Goal: Use online tool/utility: Use online tool/utility

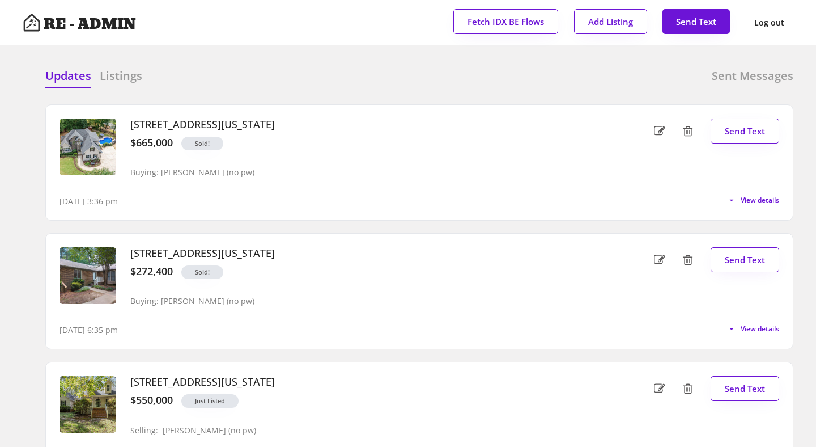
click at [337, 76] on div at bounding box center [322, 76] width 57 height 17
click at [743, 202] on span "View details" at bounding box center [760, 200] width 39 height 7
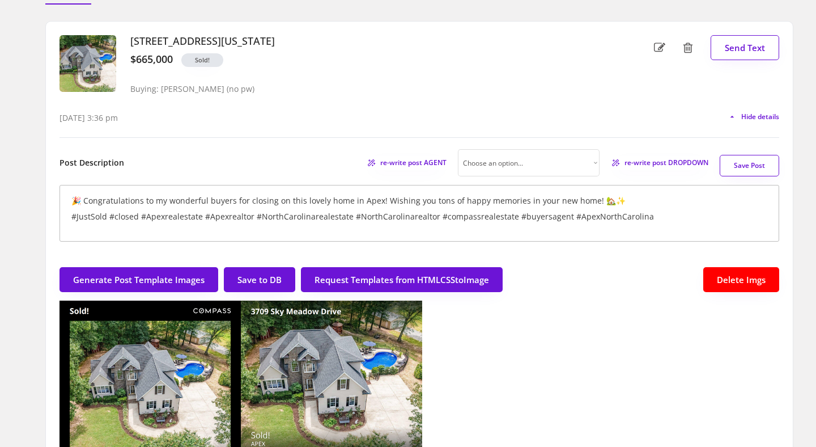
scroll to position [85, 0]
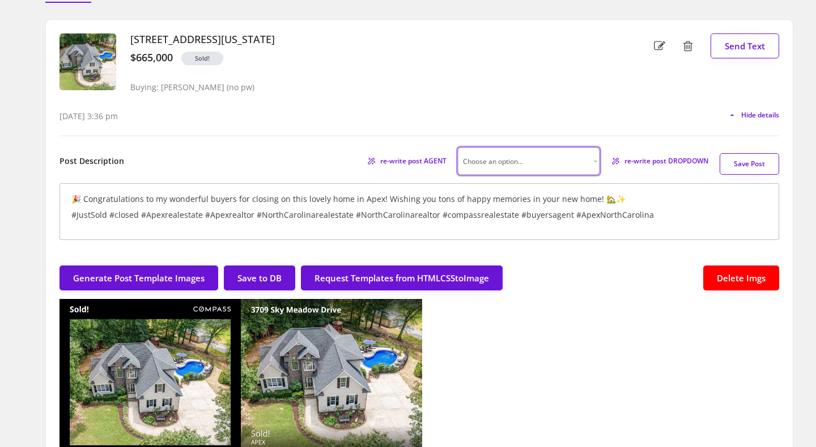
click at [588, 156] on select "Choose an option... Professional Factual & Direct Whimsical & Playful Excited &…" at bounding box center [529, 160] width 142 height 27
click at [568, 163] on select "Choose an option... Professional Factual & Direct Whimsical & Playful Excited &…" at bounding box center [529, 160] width 142 height 27
select select ""professional""
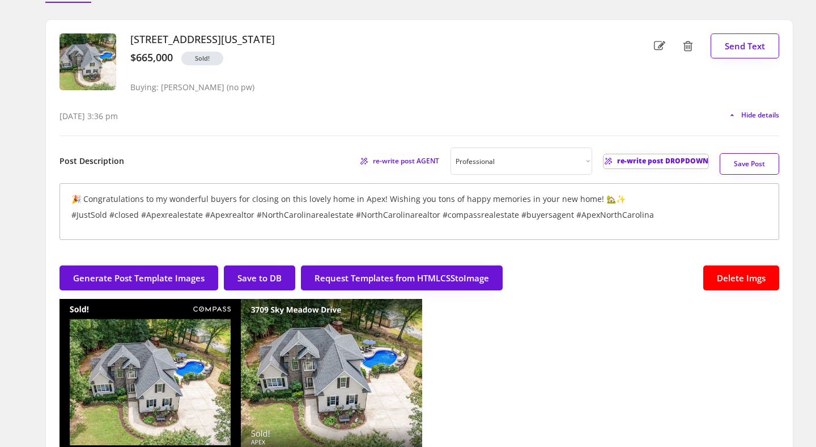
click at [646, 160] on span "re-write post DROPDOWN" at bounding box center [662, 161] width 91 height 7
click at [358, 88] on div "3709 Sky Meadow Drive, Apex, North Carolina $665,000 Sold! Buying: Dave Wylie (…" at bounding box center [362, 66] width 481 height 66
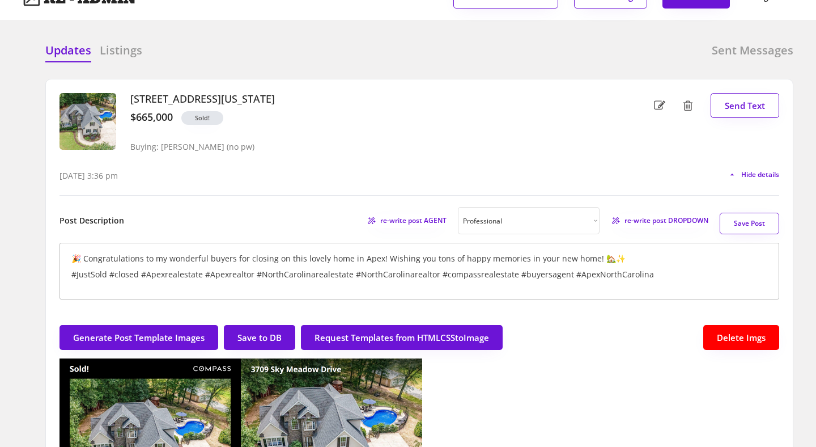
scroll to position [0, 0]
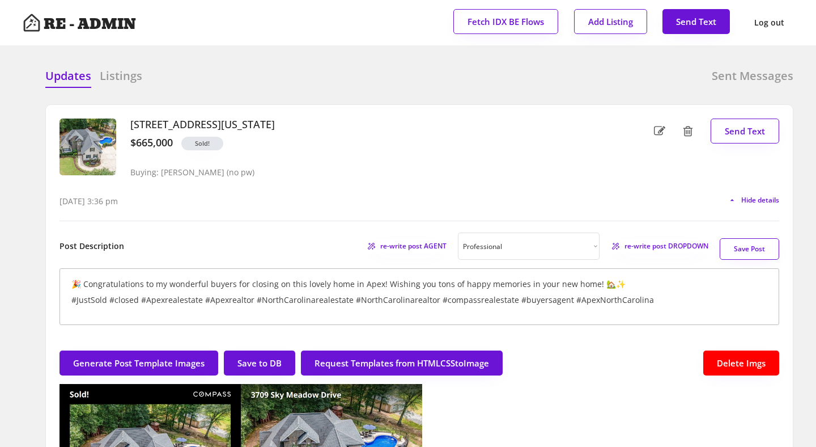
click at [130, 75] on h6 "Listings" at bounding box center [121, 76] width 42 height 16
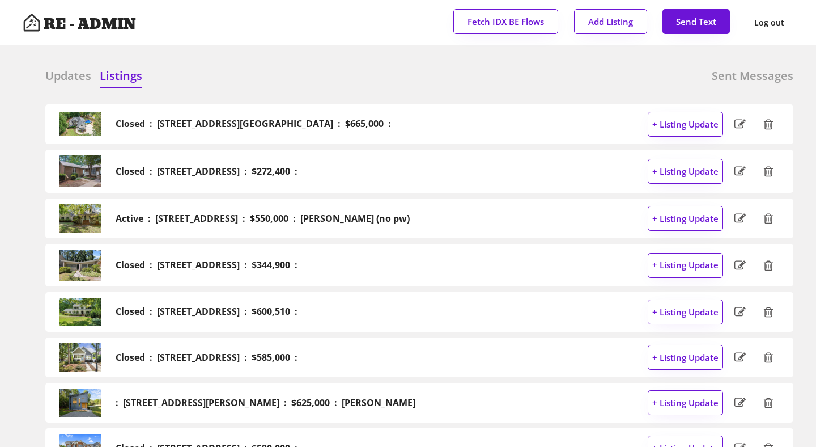
click at [57, 72] on h6 "Updates" at bounding box center [68, 76] width 46 height 16
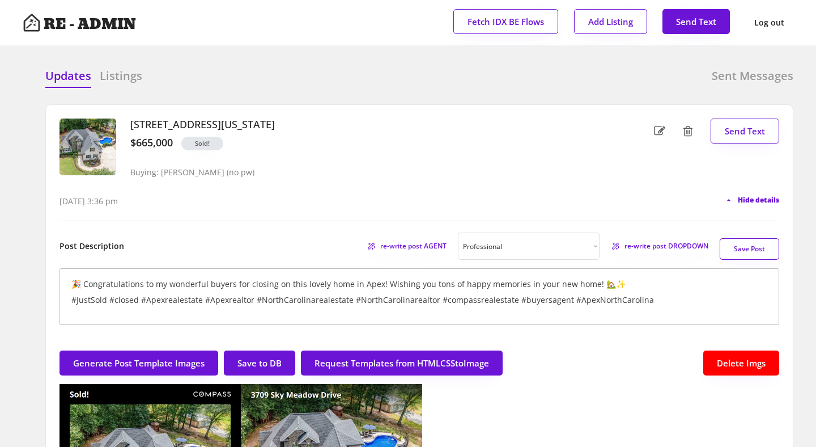
click at [751, 201] on span "Hide details" at bounding box center [758, 200] width 41 height 7
